Goal: Find specific page/section: Find specific page/section

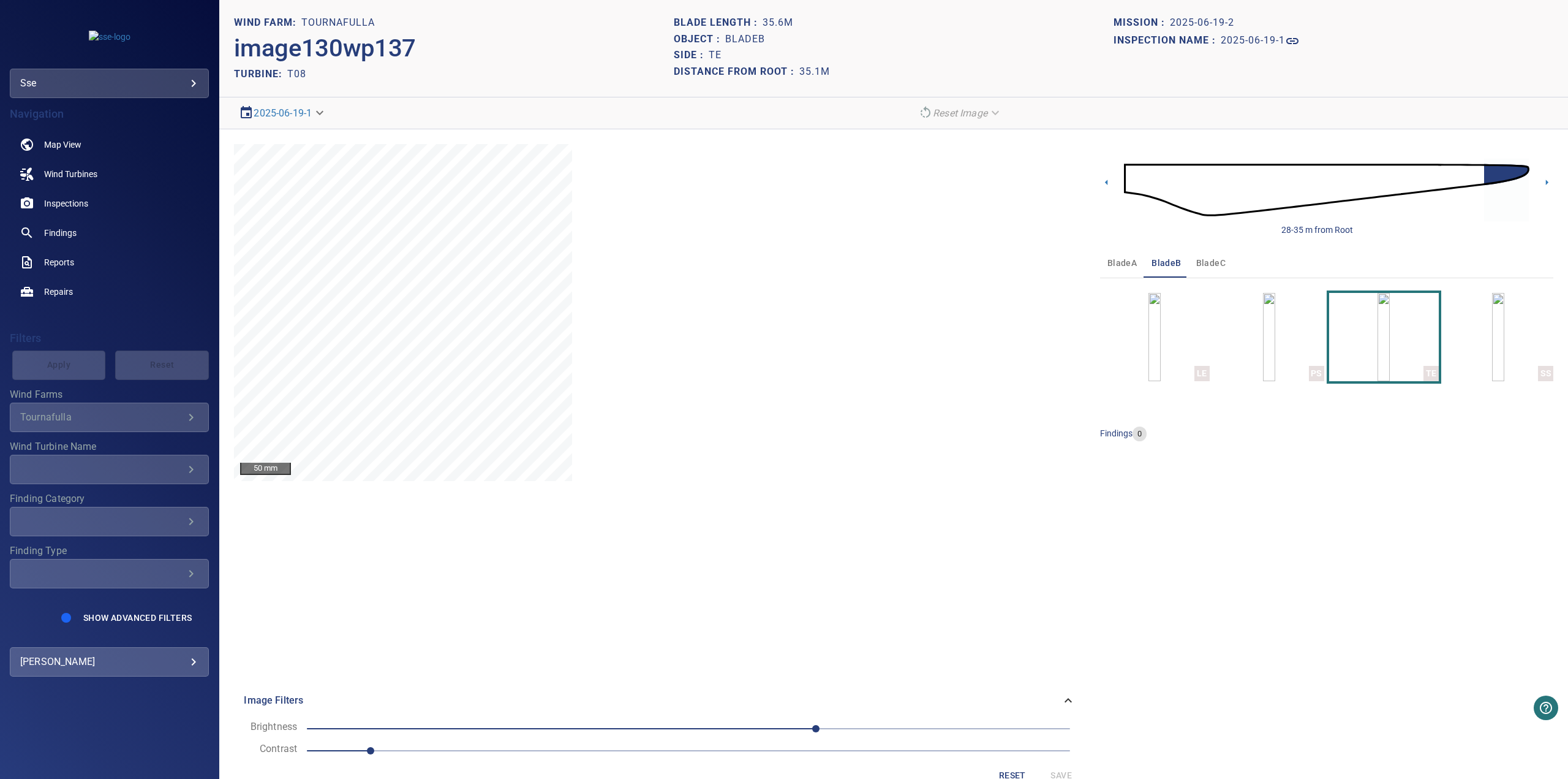
scroll to position [27, 0]
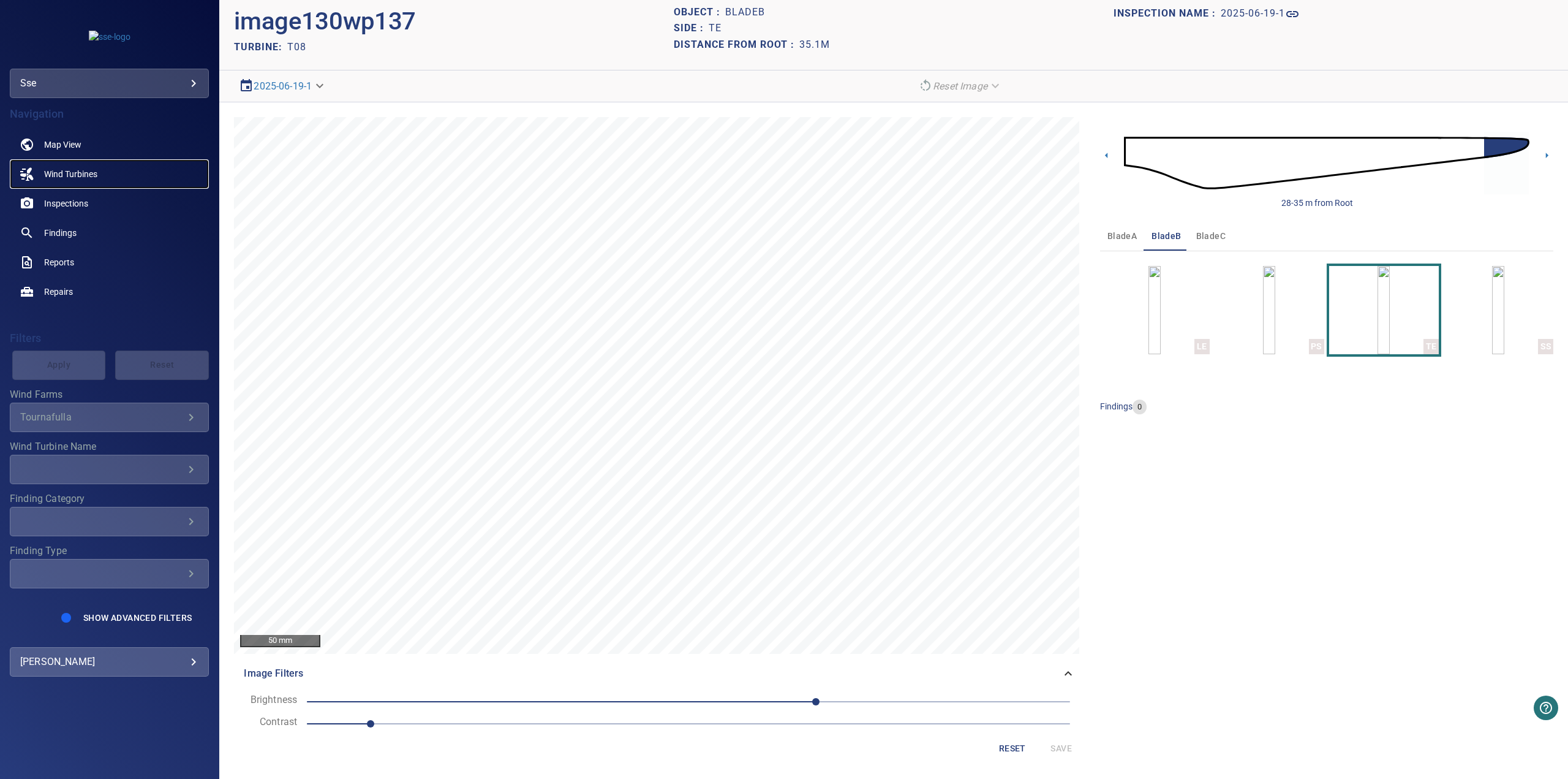
click at [69, 175] on span "Wind Turbines" at bounding box center [70, 173] width 53 height 12
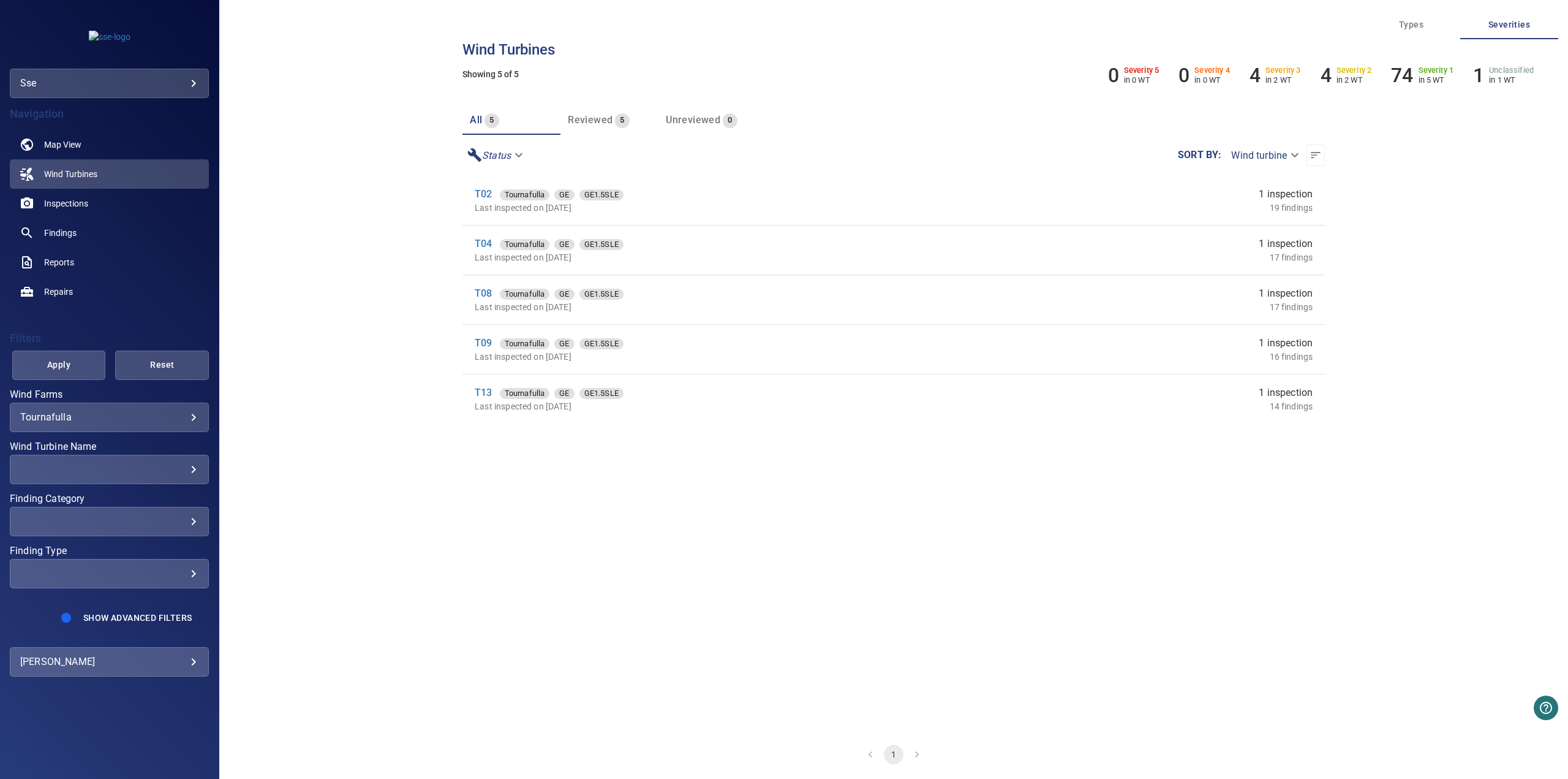
click at [181, 423] on body "**********" at bounding box center [784, 389] width 1568 height 779
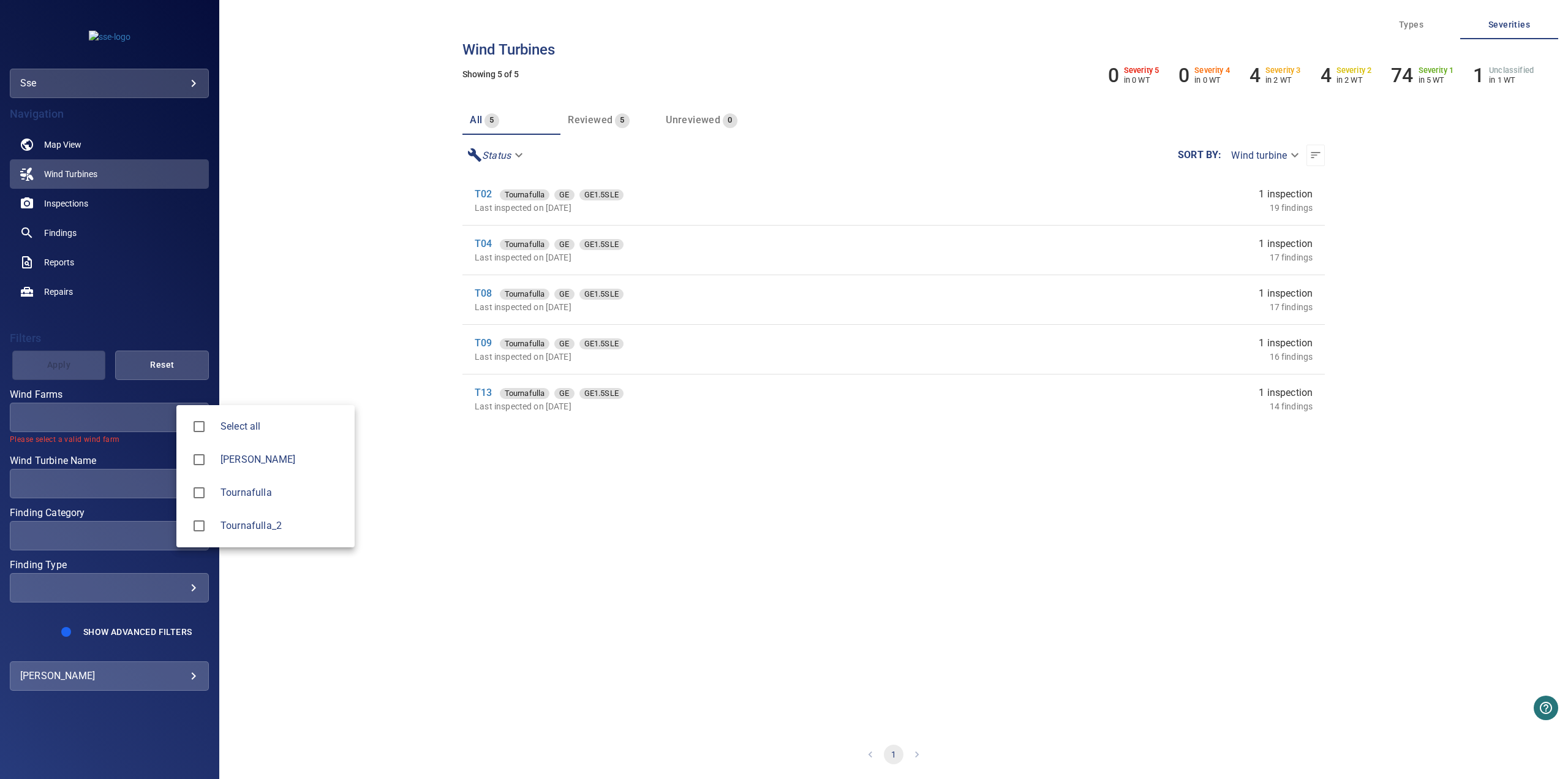
type input "**********"
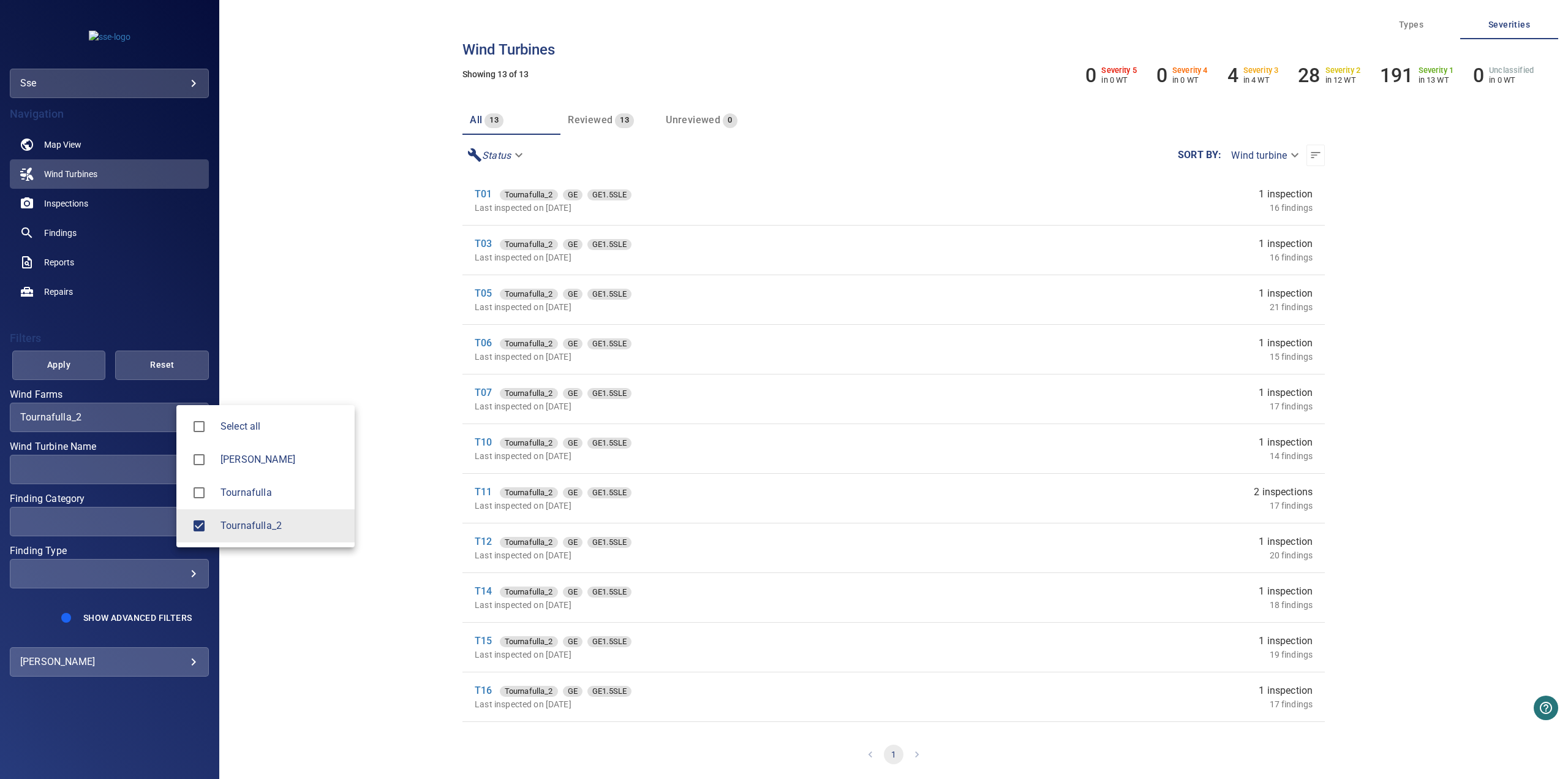
click at [264, 364] on div at bounding box center [784, 389] width 1568 height 779
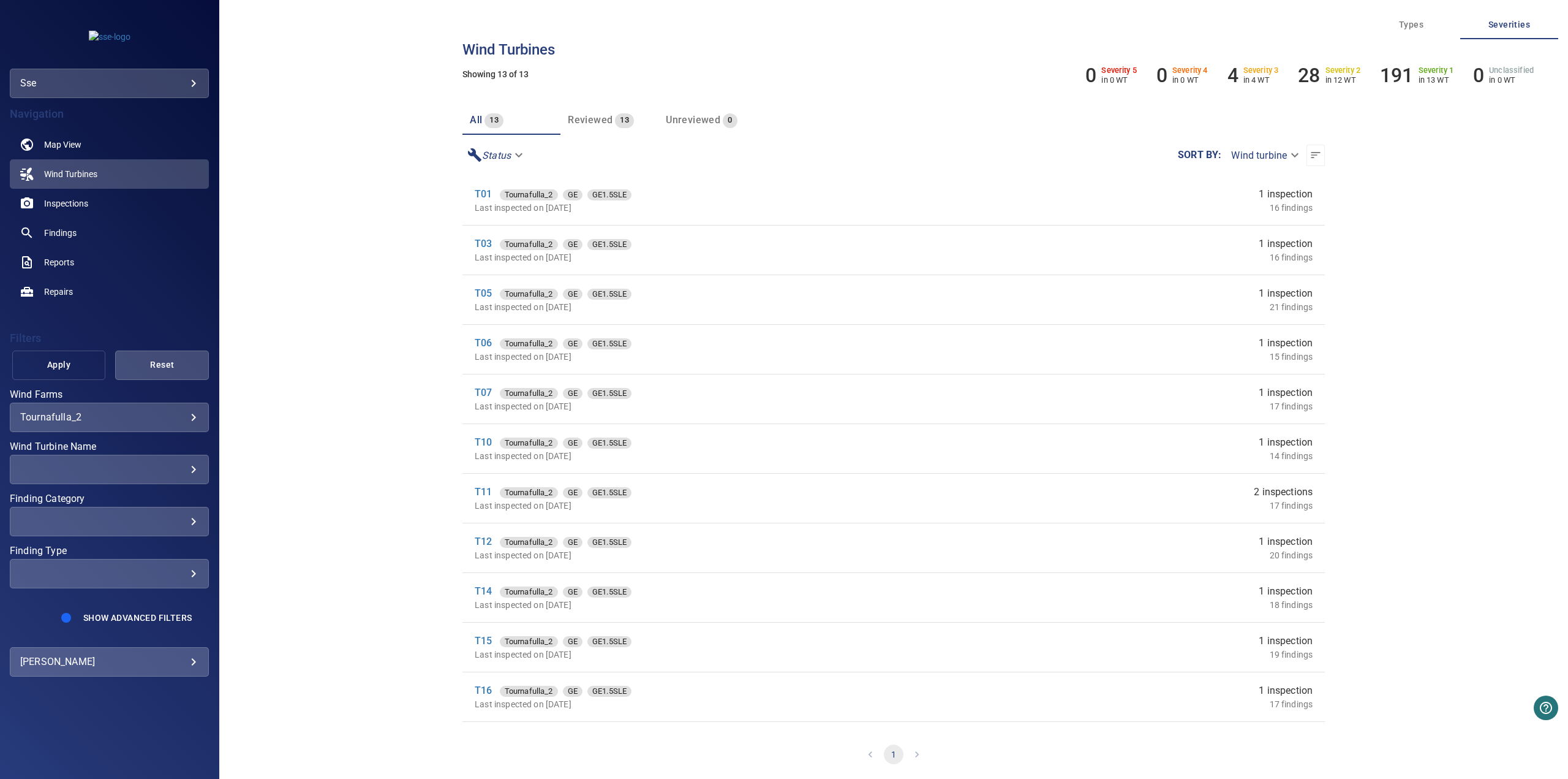
click at [62, 356] on button "Apply" at bounding box center [59, 365] width 93 height 29
click at [480, 196] on link "T01" at bounding box center [483, 194] width 17 height 12
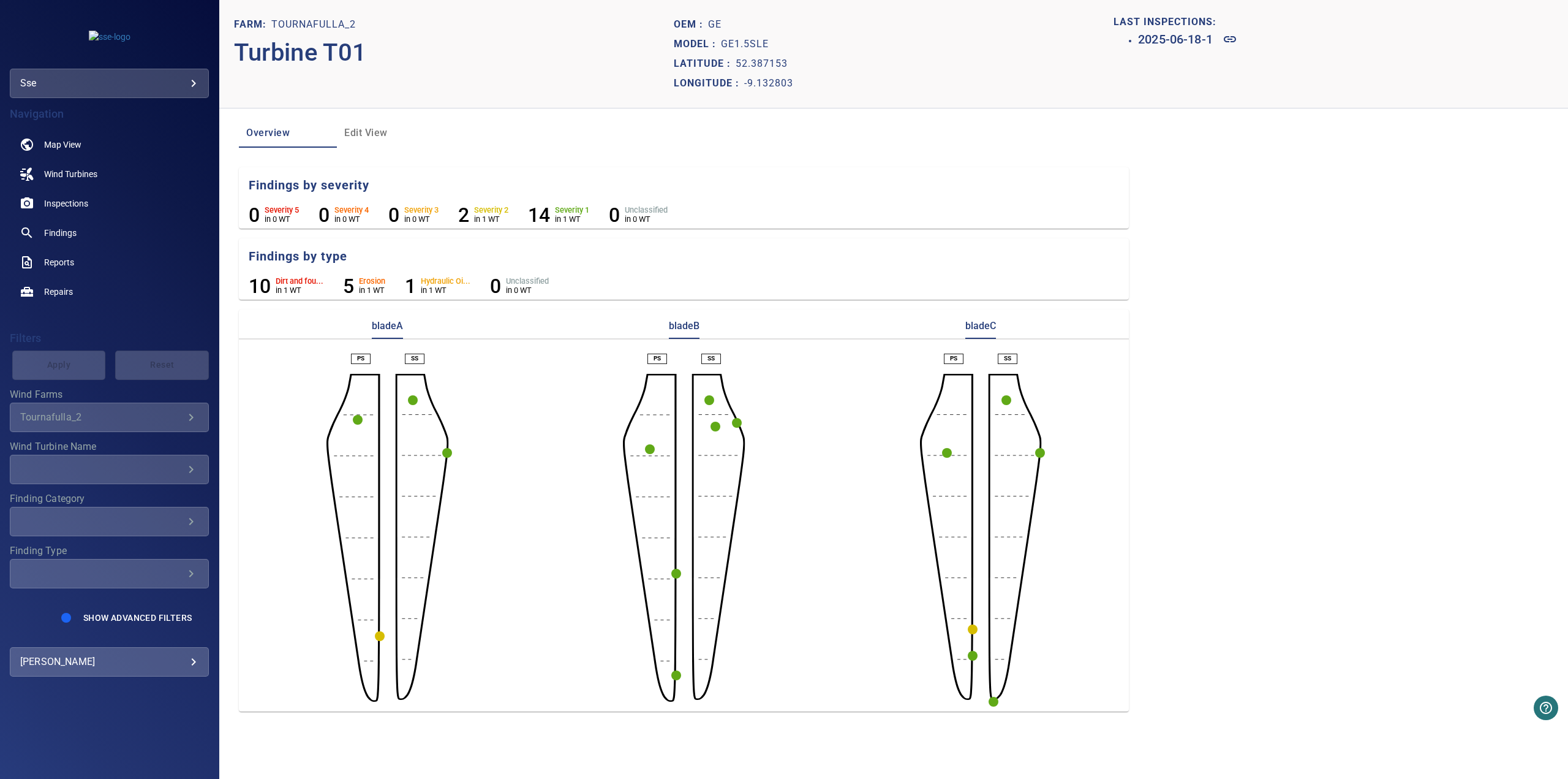
click at [381, 602] on circle "button" at bounding box center [380, 636] width 10 height 10
click at [572, 602] on icon at bounding box center [570, 657] width 12 height 6
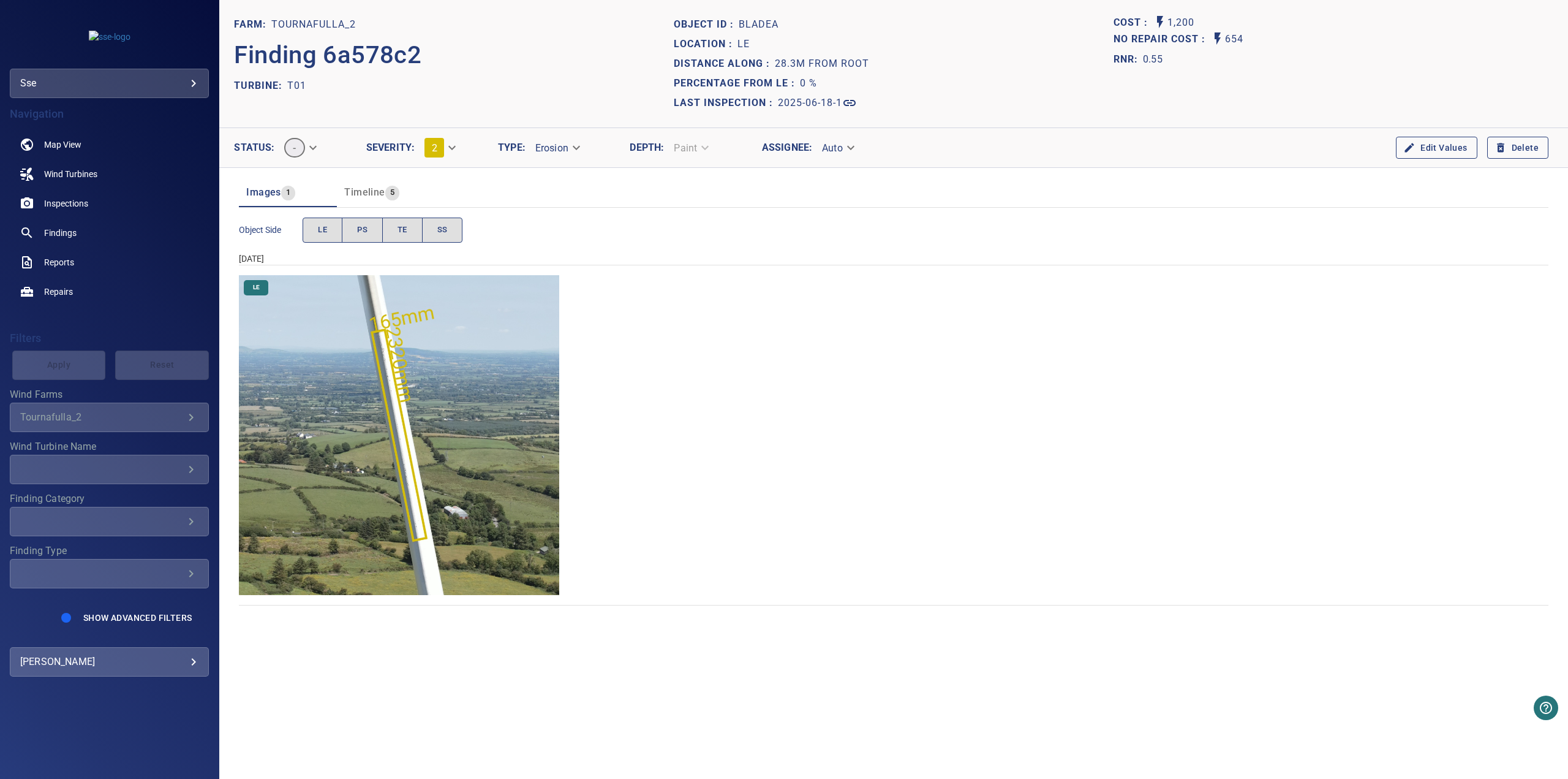
click at [374, 390] on img "Tournafulla_2/T01/2025-06-18-1/2025-06-18-3/image104wp111.jpg" at bounding box center [399, 436] width 320 height 320
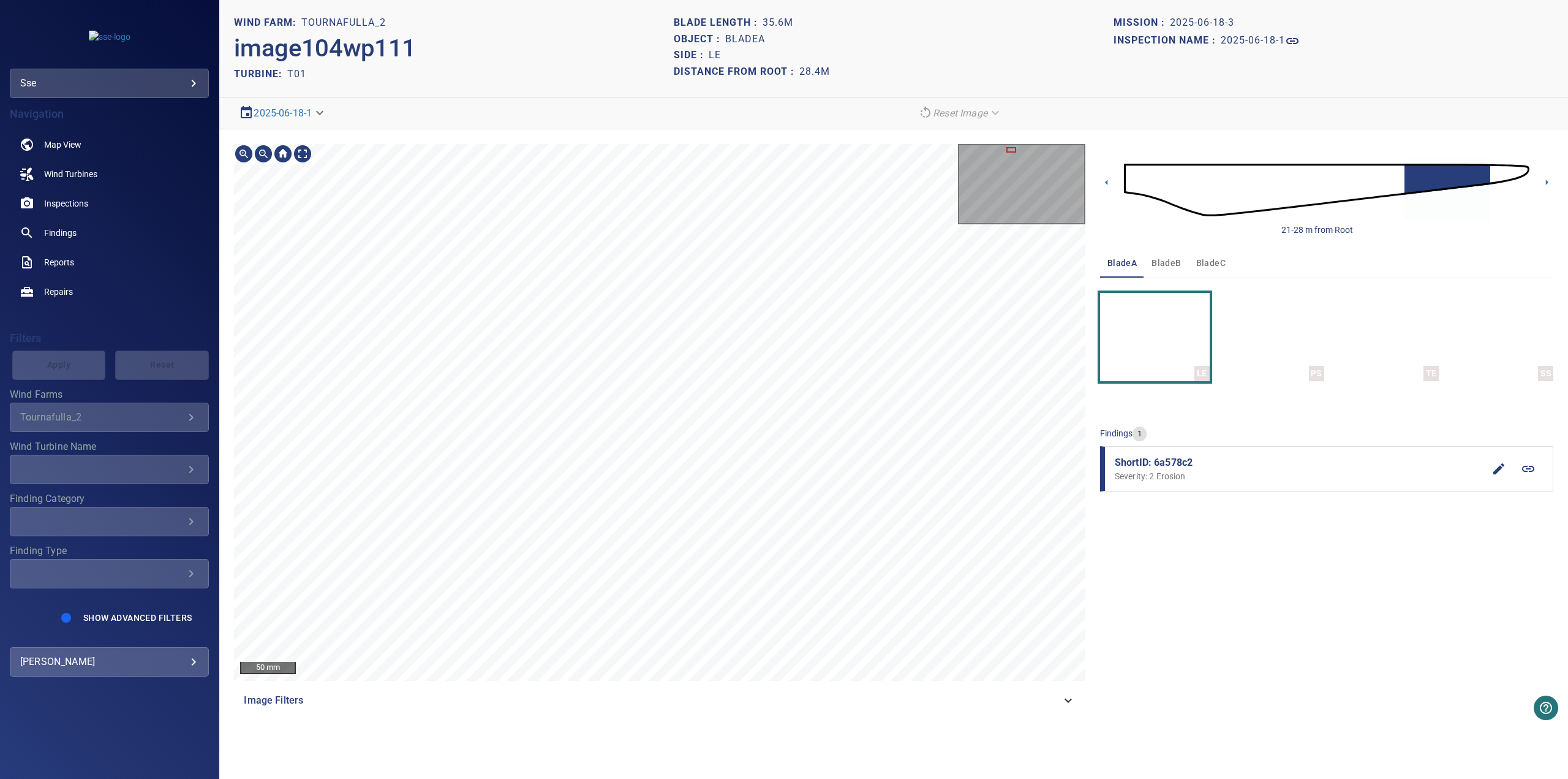
click at [1010, 147] on div at bounding box center [1011, 150] width 10 height 5
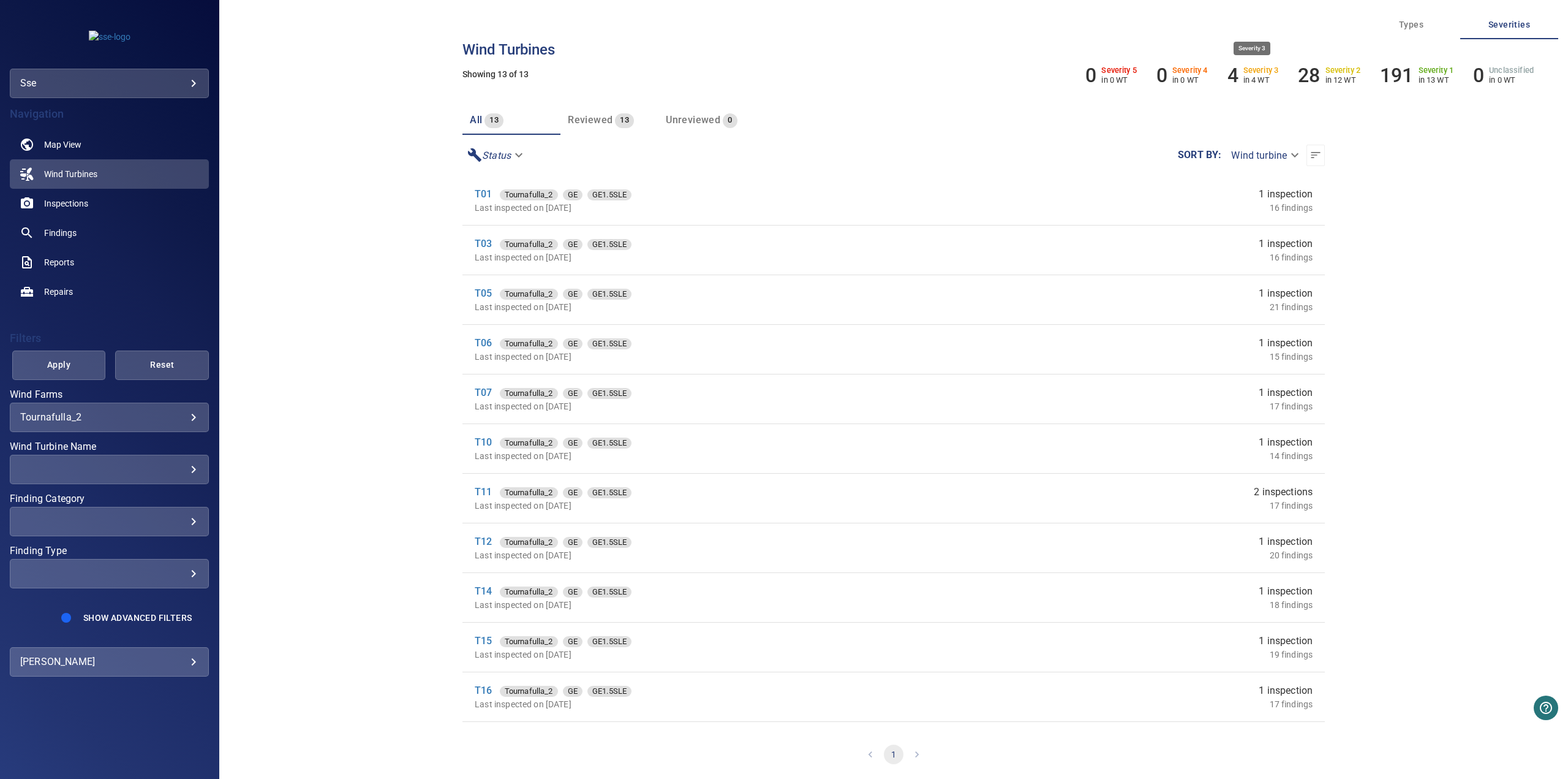
click at [1231, 71] on h6 "4" at bounding box center [1233, 75] width 11 height 23
click at [1234, 77] on h6 "4" at bounding box center [1233, 75] width 11 height 23
click at [1254, 157] on icon "button" at bounding box center [1316, 155] width 12 height 12
click at [606, 123] on span "Reviewed" at bounding box center [590, 120] width 45 height 12
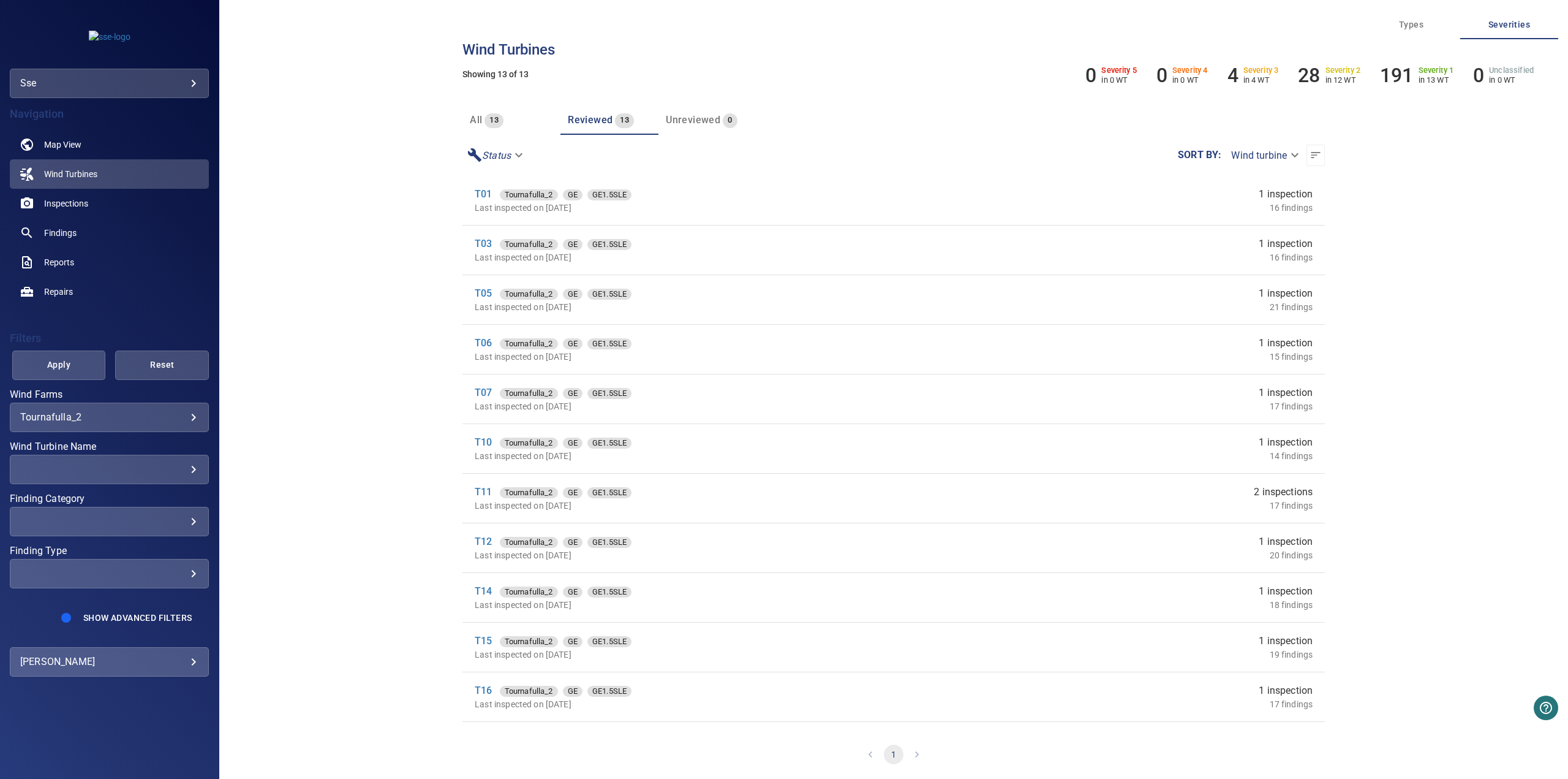
click at [519, 159] on body "**********" at bounding box center [784, 389] width 1568 height 779
click at [770, 165] on div at bounding box center [784, 389] width 1568 height 779
